Goal: Information Seeking & Learning: Understand process/instructions

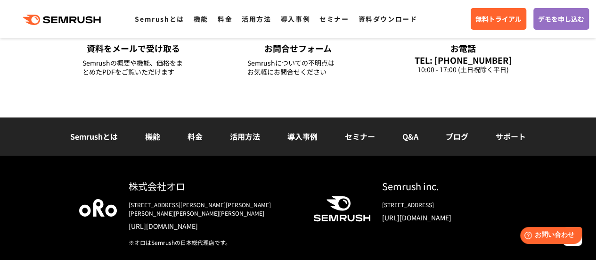
scroll to position [3446, 0]
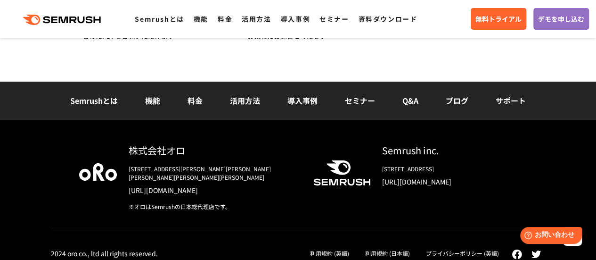
click at [456, 249] on link "プライバシーポリシー (英語)" at bounding box center [462, 253] width 73 height 8
click at [382, 249] on link "利用規約 (日本語)" at bounding box center [387, 253] width 45 height 8
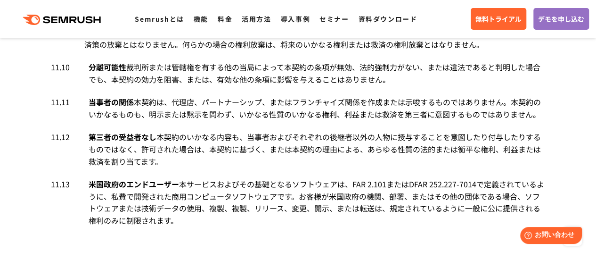
scroll to position [5940, 0]
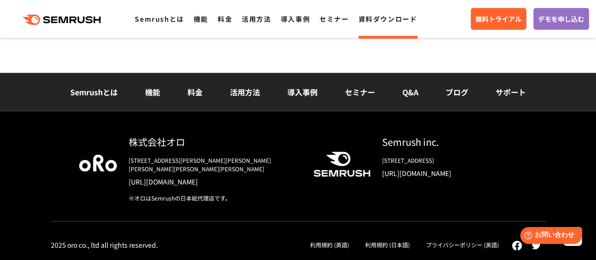
scroll to position [614, 0]
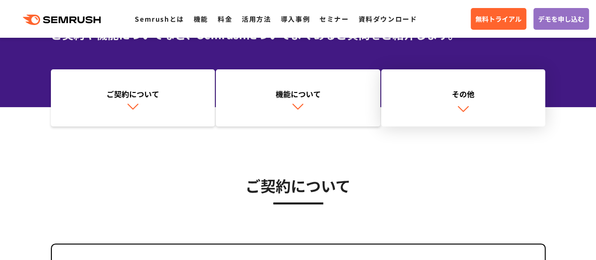
click at [459, 92] on div "その他" at bounding box center [463, 93] width 155 height 11
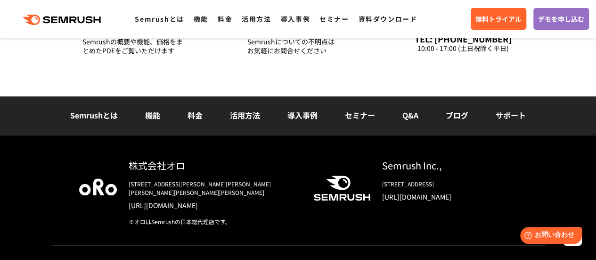
scroll to position [2393, 0]
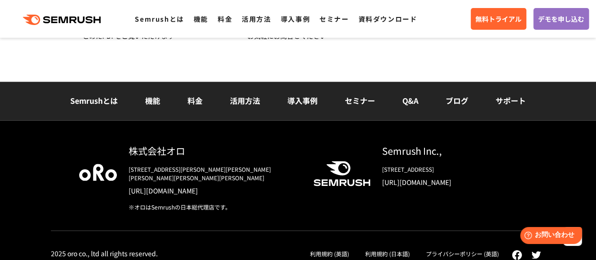
click at [380, 249] on link "利用規約 (日本語)" at bounding box center [387, 253] width 45 height 8
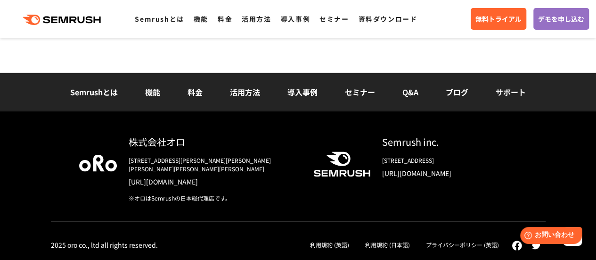
scroll to position [7003, 0]
click at [477, 241] on link "プライバシーポリシー (英語)" at bounding box center [462, 244] width 73 height 8
